Goal: Transaction & Acquisition: Subscribe to service/newsletter

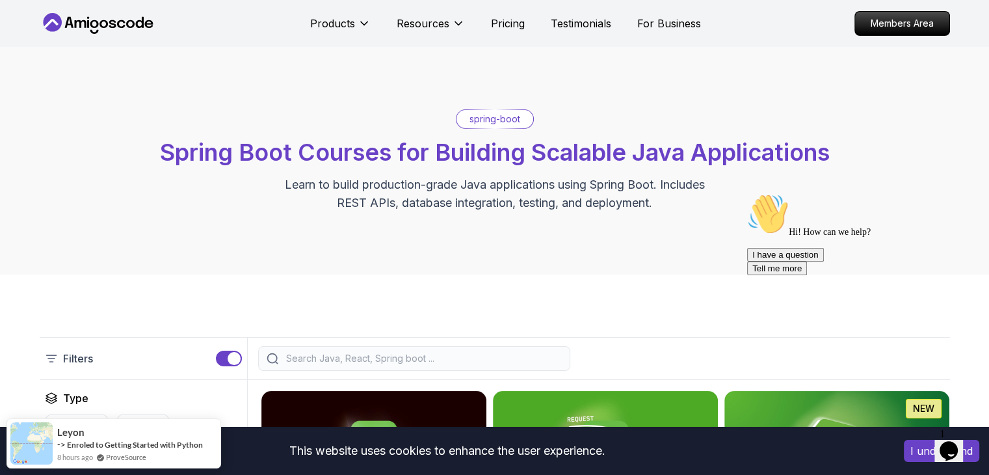
click at [501, 122] on p "spring-boot" at bounding box center [495, 119] width 51 height 13
click at [916, 21] on p "Members Area" at bounding box center [902, 23] width 90 height 22
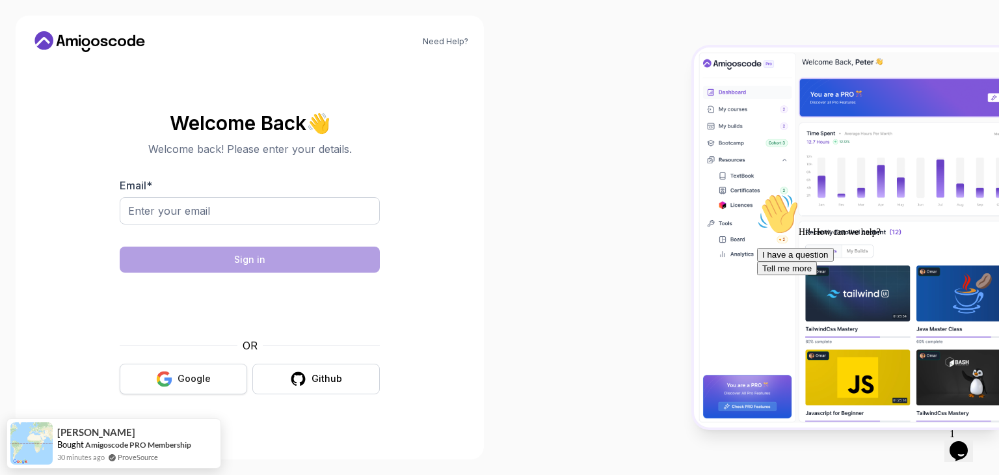
click at [207, 384] on div "Google" at bounding box center [194, 378] width 33 height 13
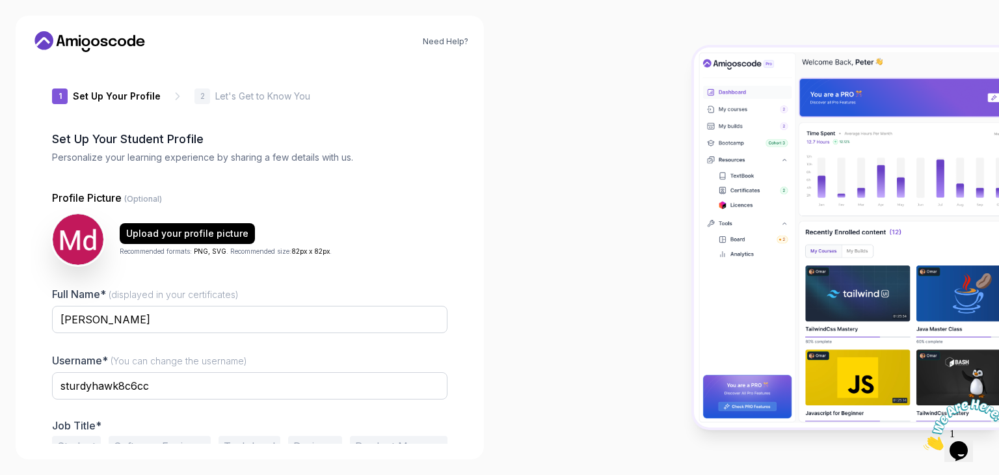
scroll to position [68, 0]
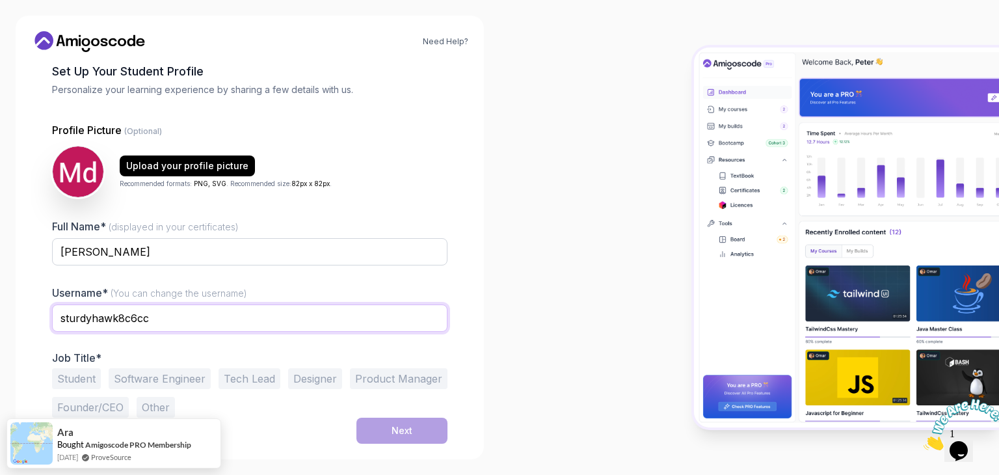
click at [180, 314] on input "sturdyhawk8c6cc" at bounding box center [249, 317] width 395 height 27
type input "s"
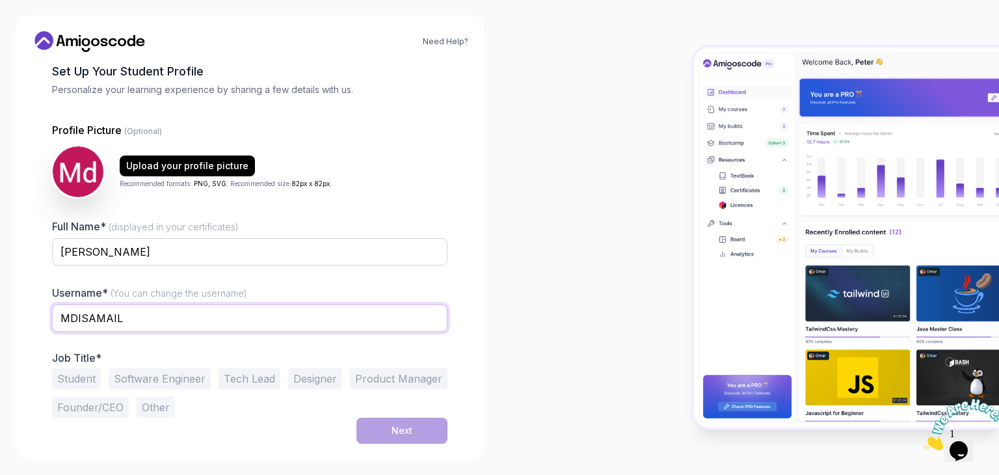
type input "MDISAMAIL"
click at [135, 373] on button "Software Engineer" at bounding box center [160, 378] width 102 height 21
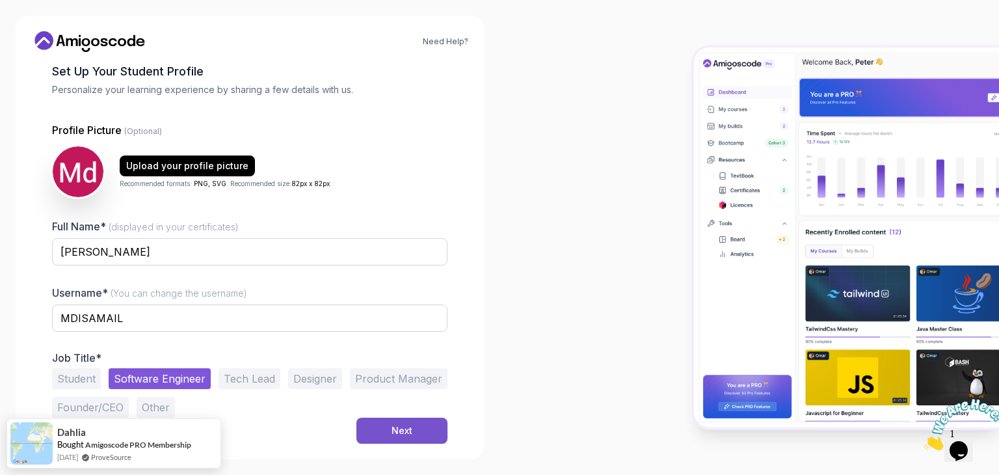
click at [386, 431] on button "Next" at bounding box center [401, 431] width 91 height 26
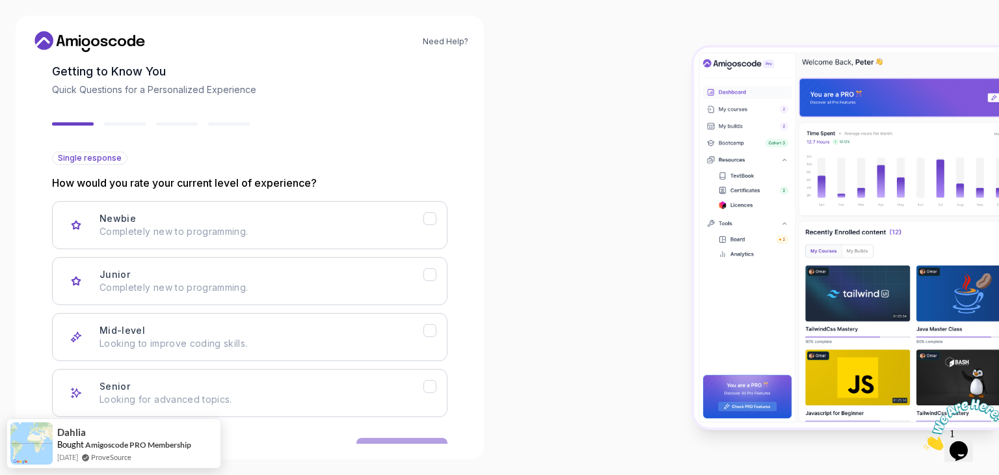
scroll to position [107, 0]
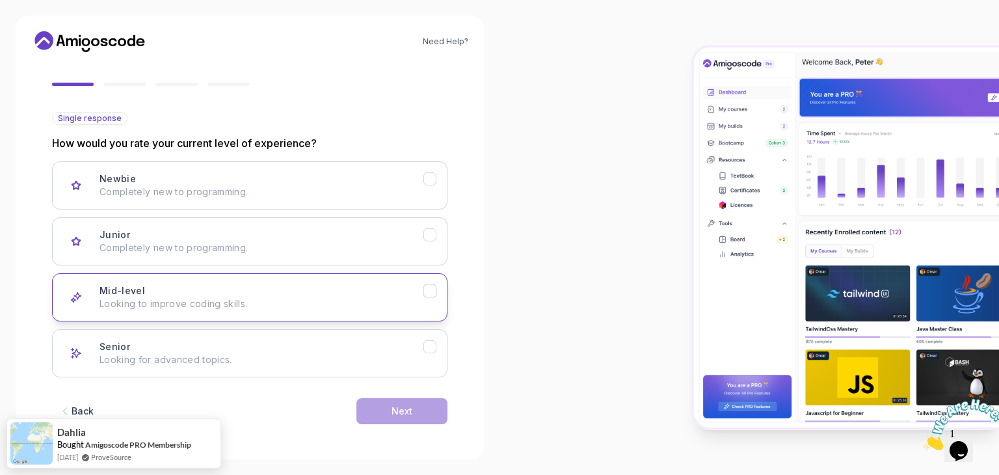
click at [353, 317] on button "Mid-level Looking to improve coding skills." at bounding box center [249, 297] width 395 height 48
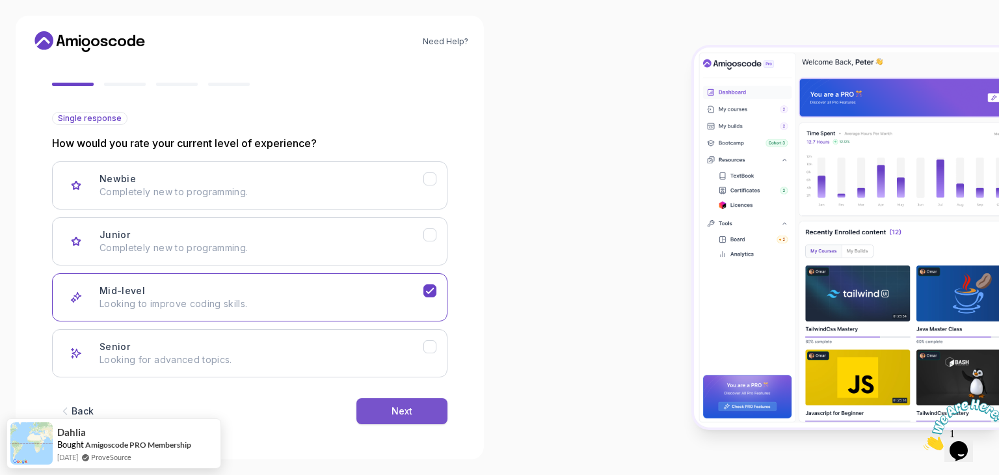
click at [403, 410] on div "Next" at bounding box center [402, 411] width 21 height 13
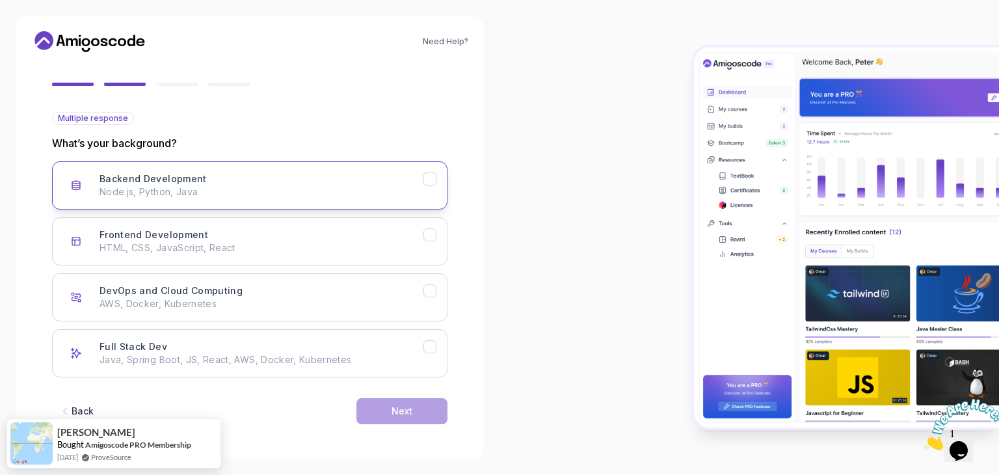
click at [386, 185] on p "Node.js, Python, Java" at bounding box center [262, 191] width 324 height 13
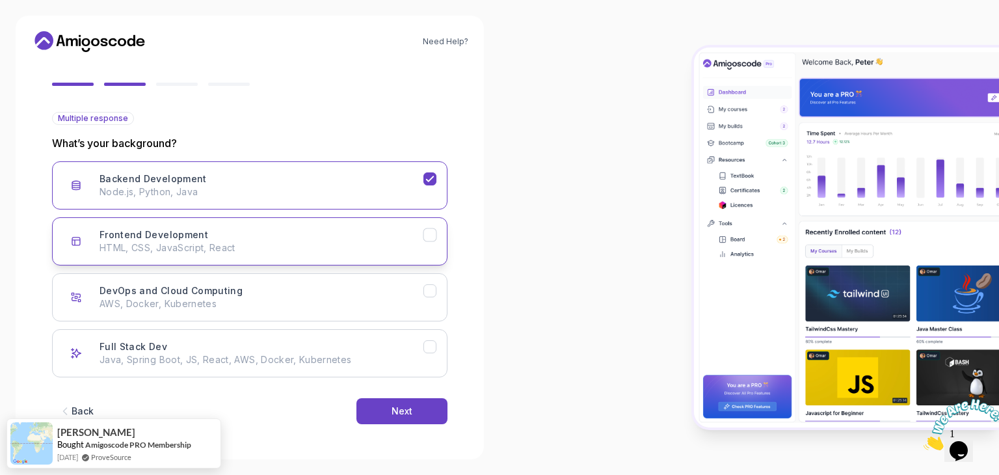
click at [411, 256] on button "Frontend Development HTML, CSS, JavaScript, React" at bounding box center [249, 241] width 395 height 48
click at [390, 345] on div "Full Stack Dev Java, Spring Boot, JS, React, AWS, Docker, Kubernetes" at bounding box center [262, 353] width 324 height 26
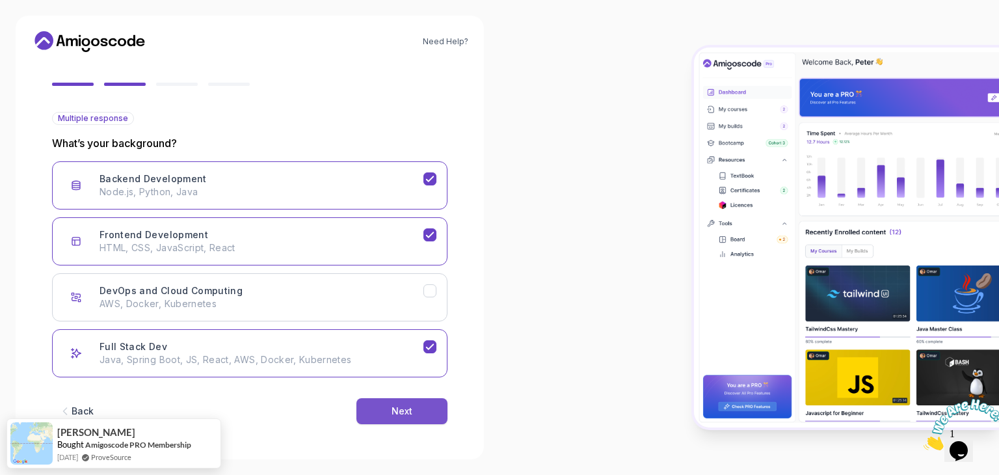
click at [406, 406] on div "Next" at bounding box center [402, 411] width 21 height 13
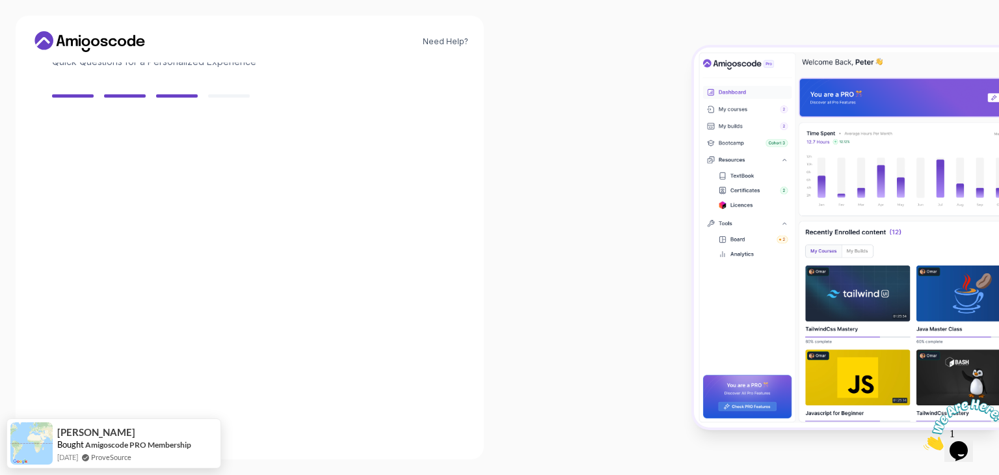
scroll to position [93, 0]
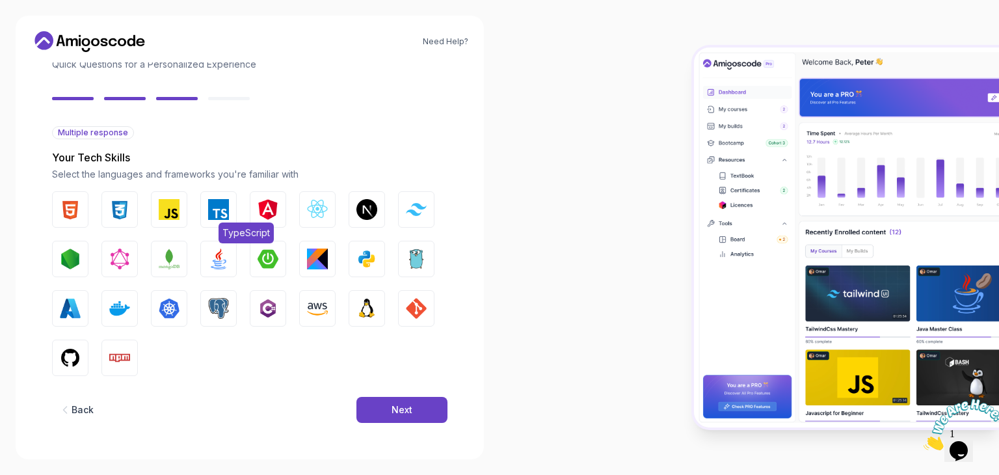
click at [268, 222] on span "TypeScript" at bounding box center [246, 232] width 55 height 21
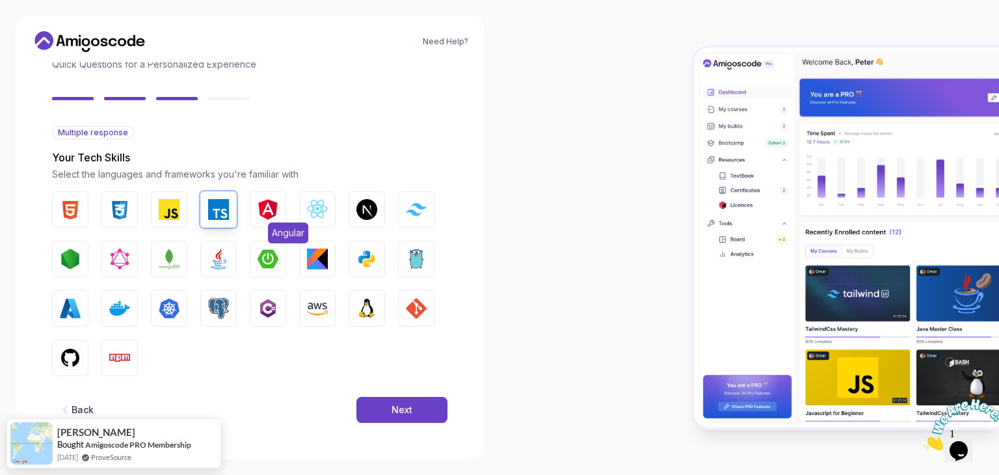
click at [273, 213] on img "button" at bounding box center [268, 209] width 21 height 21
click at [264, 261] on img "button" at bounding box center [268, 258] width 21 height 21
click at [168, 217] on img "button" at bounding box center [169, 209] width 21 height 21
click at [98, 214] on div "HTML CSS JavaScript TypeScript Angular React.js Next.js Tailwind CSS Node.js Gr…" at bounding box center [249, 283] width 395 height 185
click at [108, 214] on button "CSS" at bounding box center [119, 209] width 36 height 36
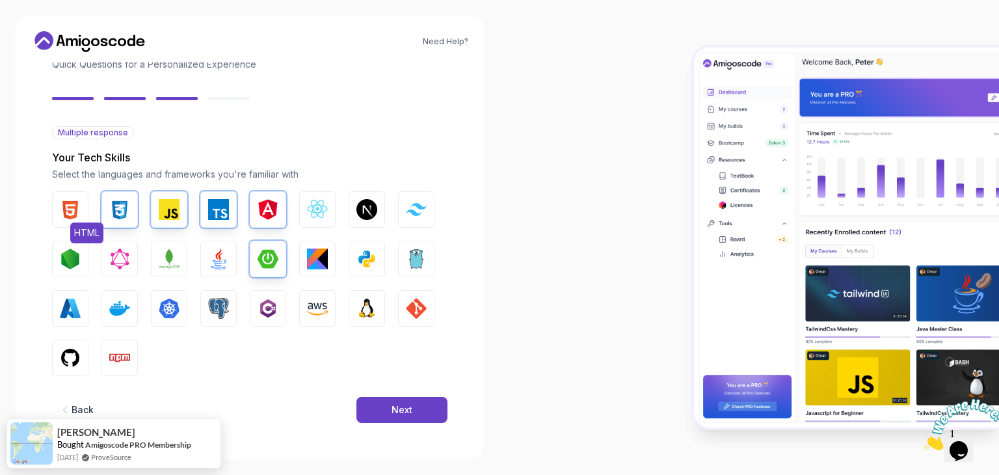
click at [68, 208] on img "button" at bounding box center [70, 209] width 21 height 21
click at [73, 317] on img "button" at bounding box center [70, 308] width 21 height 21
click at [69, 361] on img "button" at bounding box center [70, 357] width 21 height 21
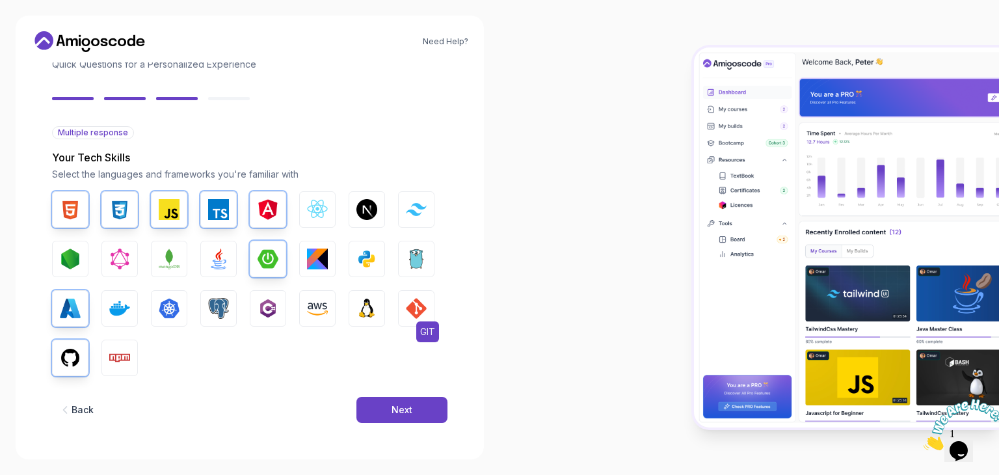
click at [412, 313] on img "button" at bounding box center [416, 308] width 21 height 21
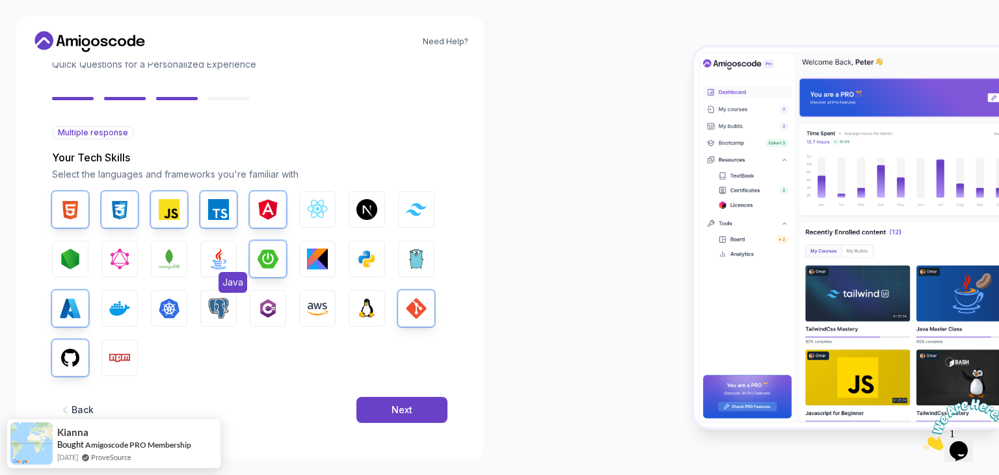
click at [219, 263] on img "button" at bounding box center [218, 258] width 21 height 21
click at [386, 414] on button "Next" at bounding box center [401, 410] width 91 height 26
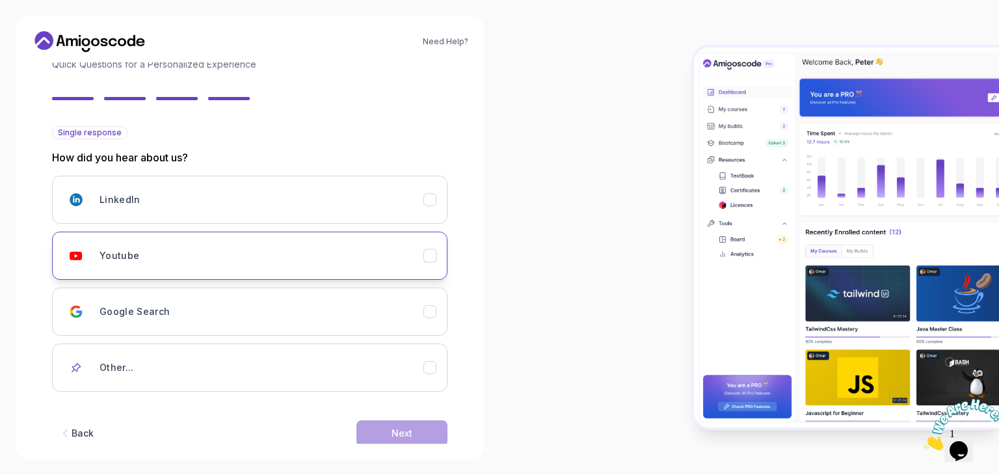
click at [429, 251] on icon "Youtube" at bounding box center [430, 256] width 12 height 12
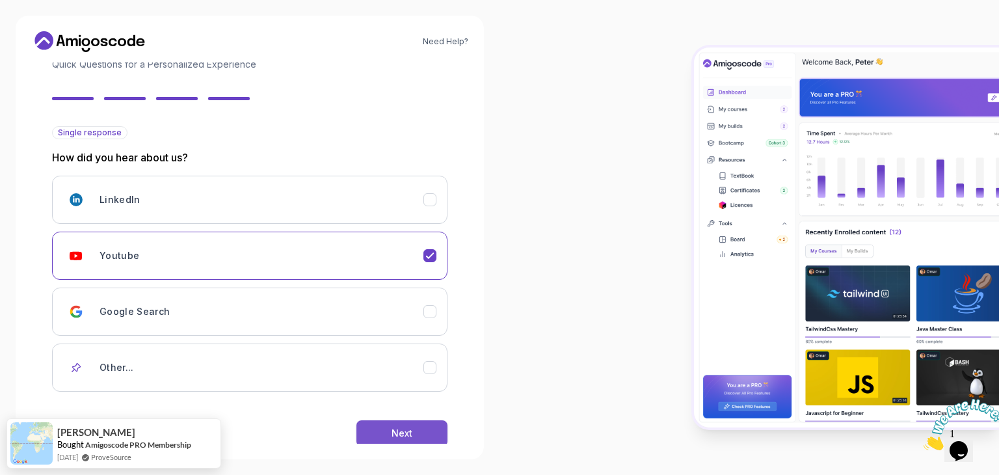
click at [405, 420] on button "Next" at bounding box center [401, 433] width 91 height 26
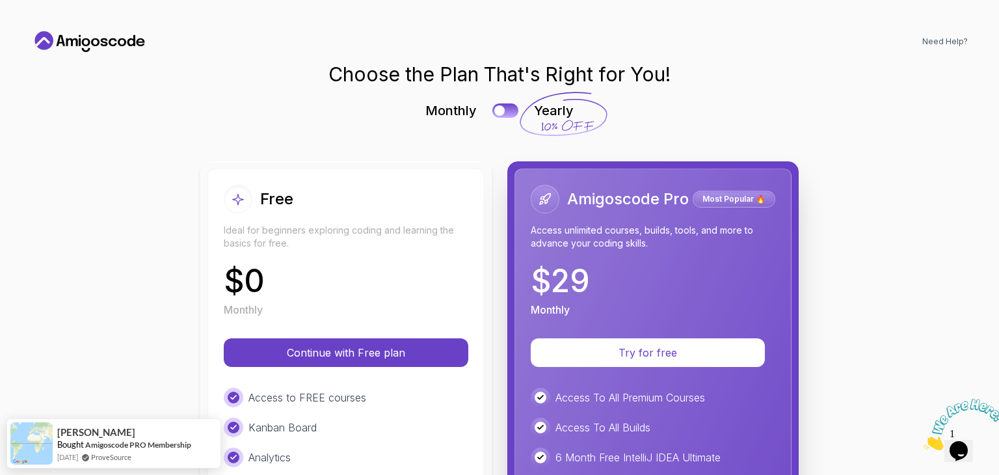
scroll to position [0, 0]
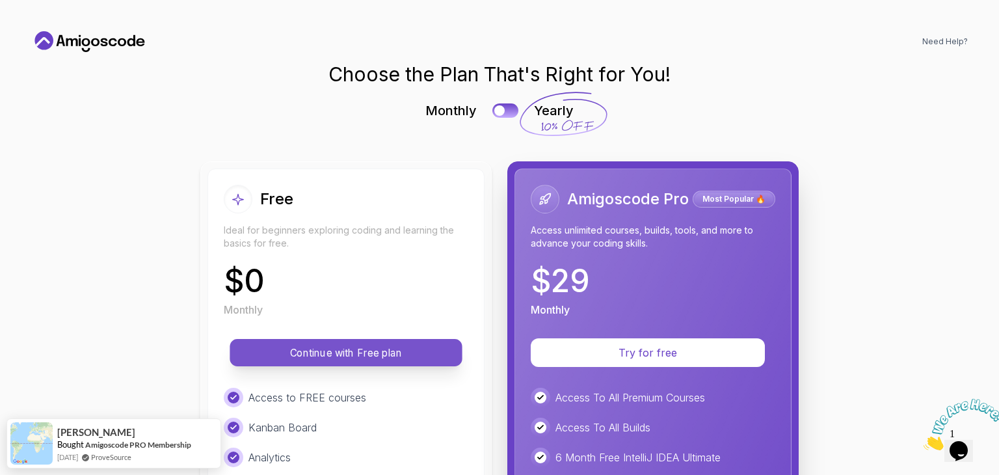
click at [394, 353] on p "Continue with Free plan" at bounding box center [346, 352] width 203 height 15
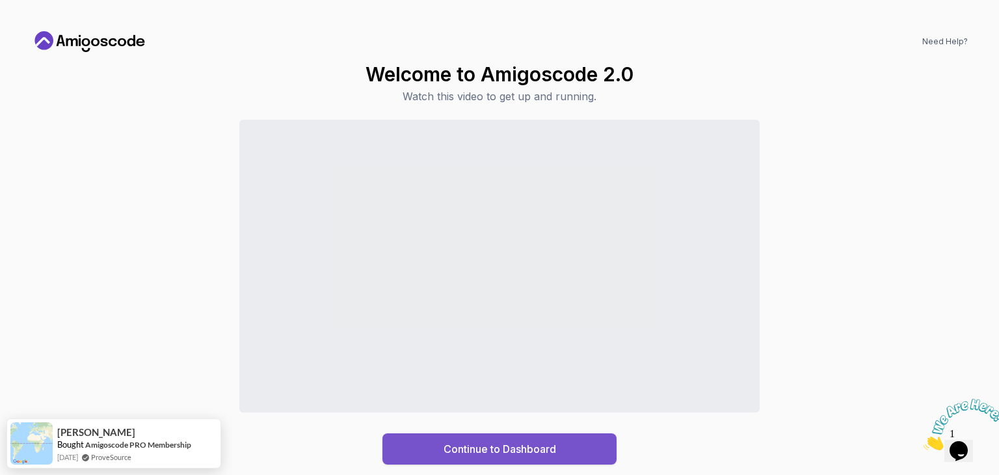
click at [431, 450] on button "Continue to Dashboard" at bounding box center [499, 448] width 234 height 31
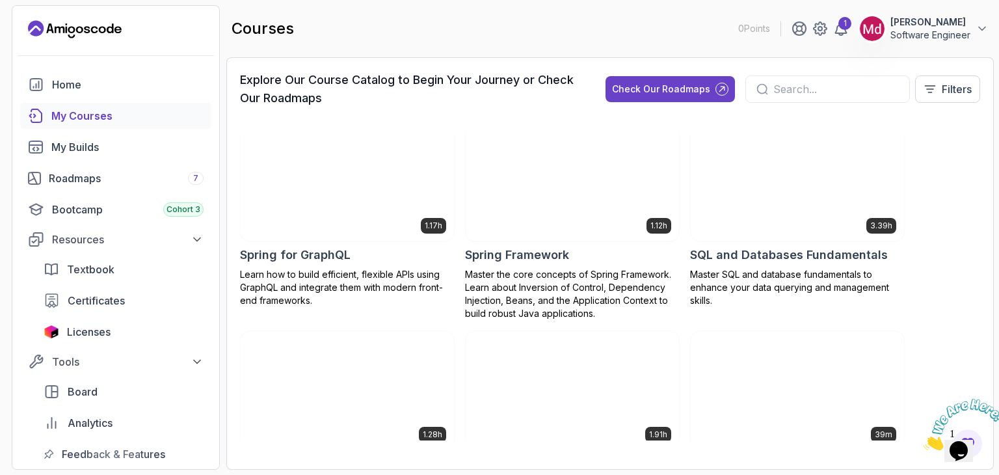
scroll to position [2638, 0]
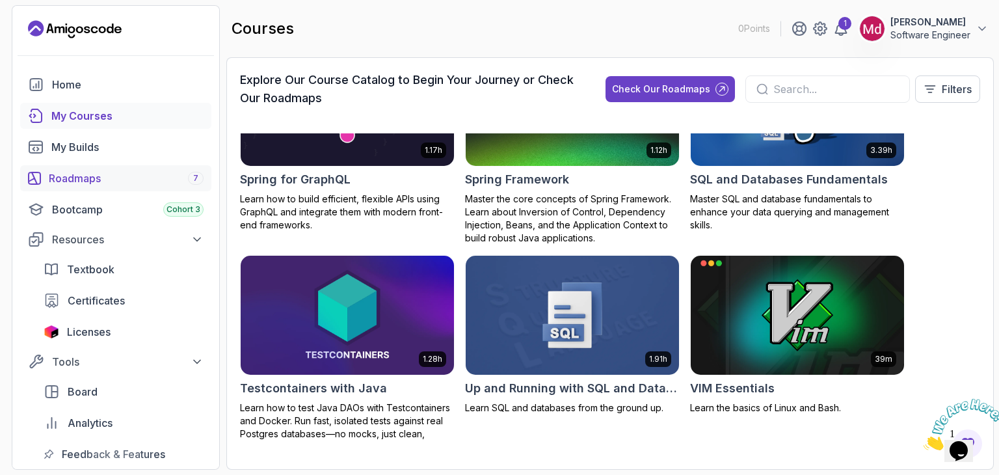
click at [129, 180] on div "Roadmaps 7" at bounding box center [126, 178] width 155 height 16
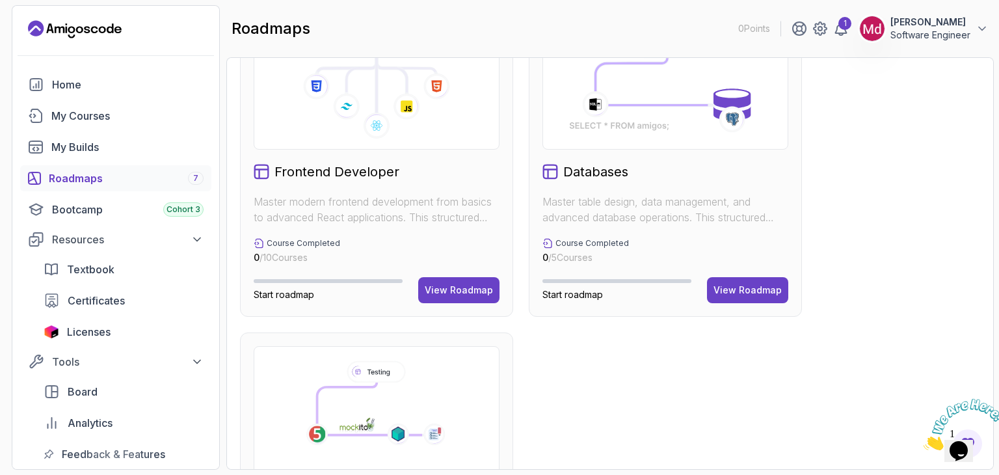
scroll to position [904, 0]
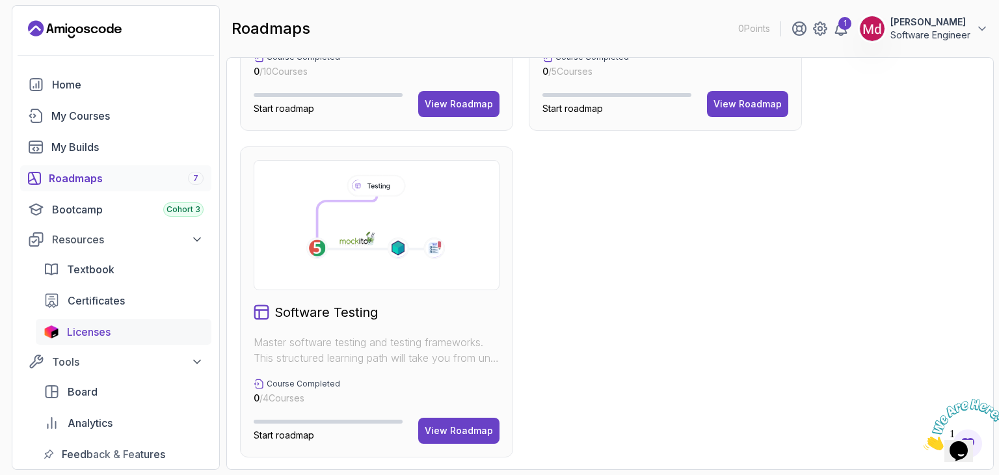
click at [69, 331] on span "Licenses" at bounding box center [89, 332] width 44 height 16
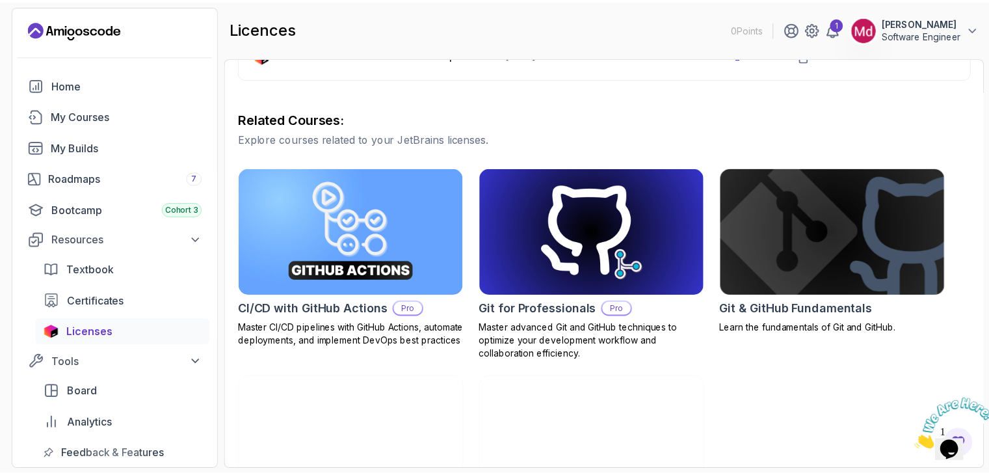
scroll to position [300, 0]
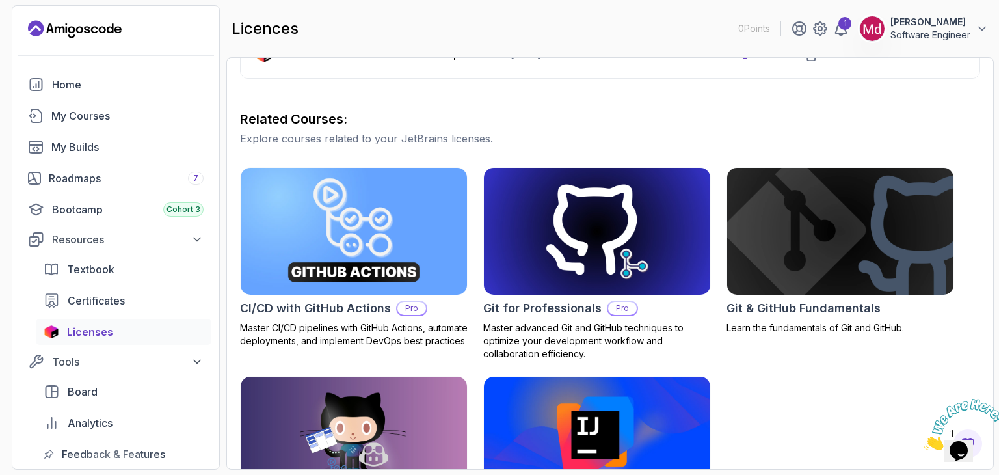
click at [336, 263] on img at bounding box center [353, 231] width 237 height 133
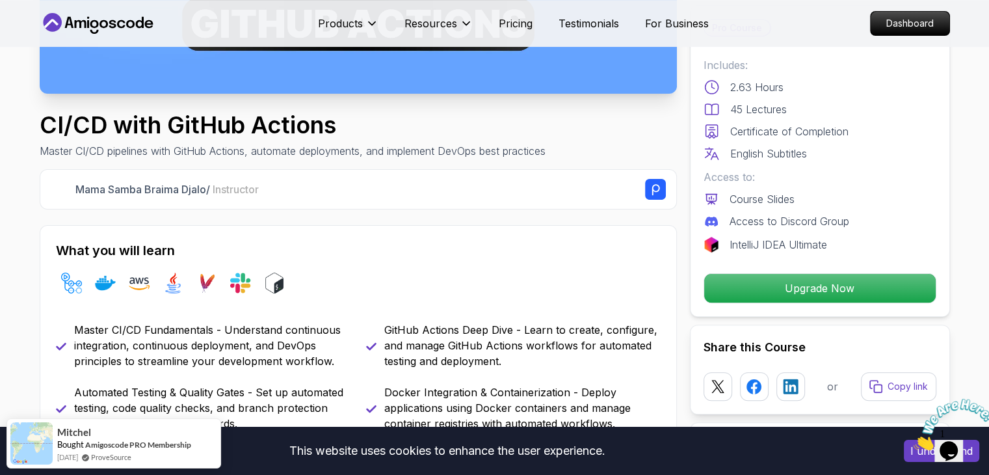
scroll to position [343, 0]
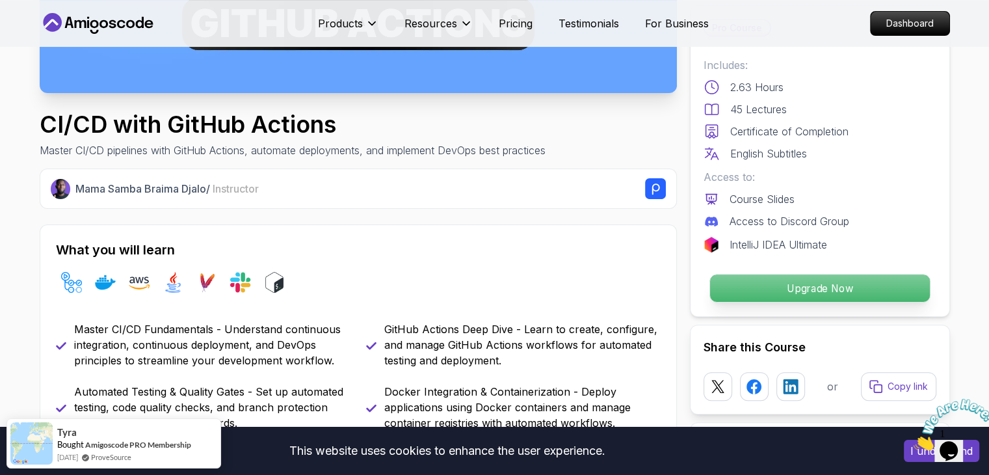
click at [751, 283] on p "Upgrade Now" at bounding box center [820, 287] width 220 height 27
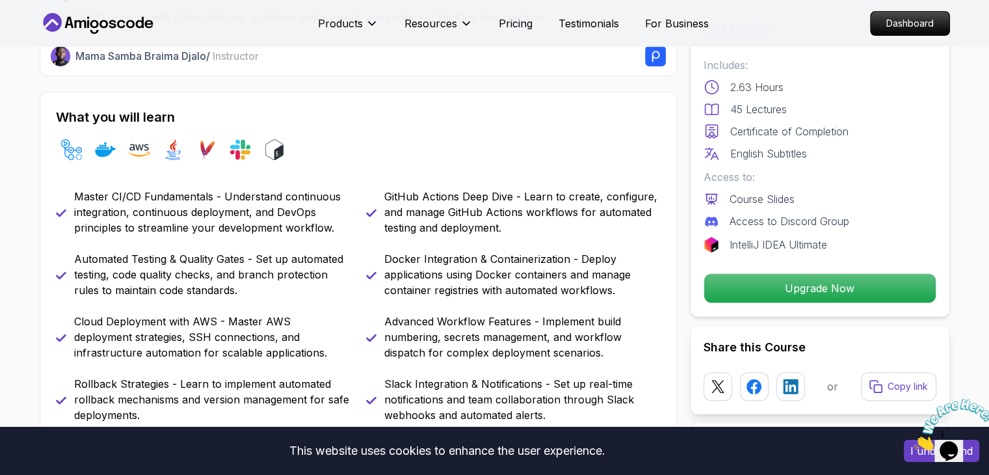
scroll to position [458, 0]
